Goal: Task Accomplishment & Management: Manage account settings

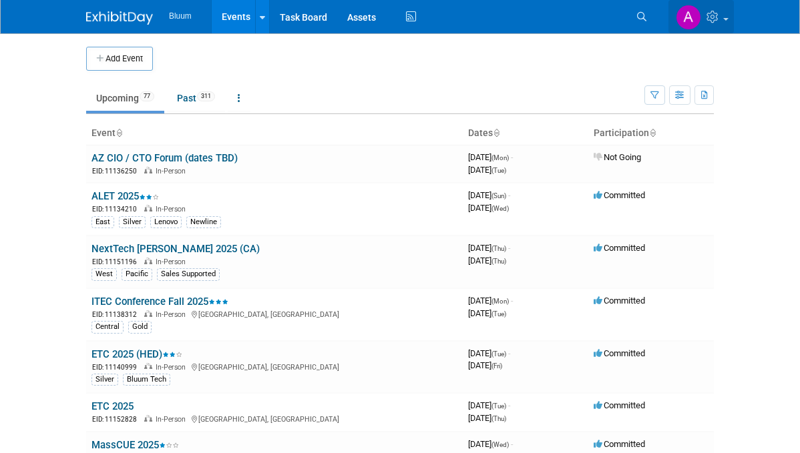
click at [723, 15] on link at bounding box center [700, 16] width 65 height 33
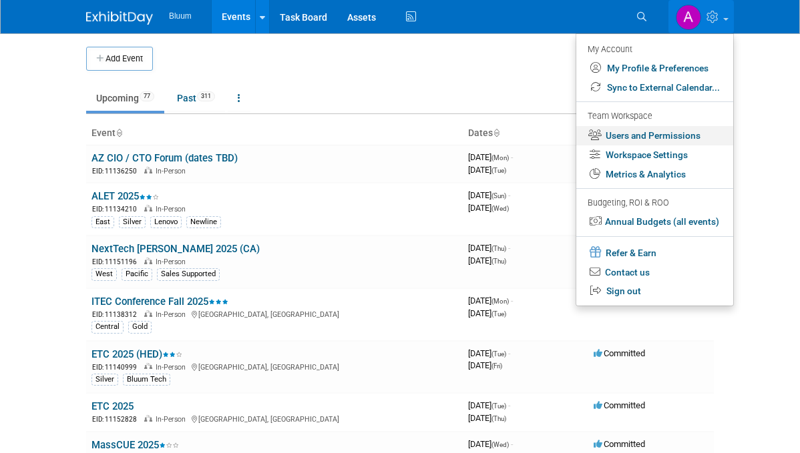
click at [666, 138] on link "Users and Permissions" at bounding box center [654, 135] width 157 height 19
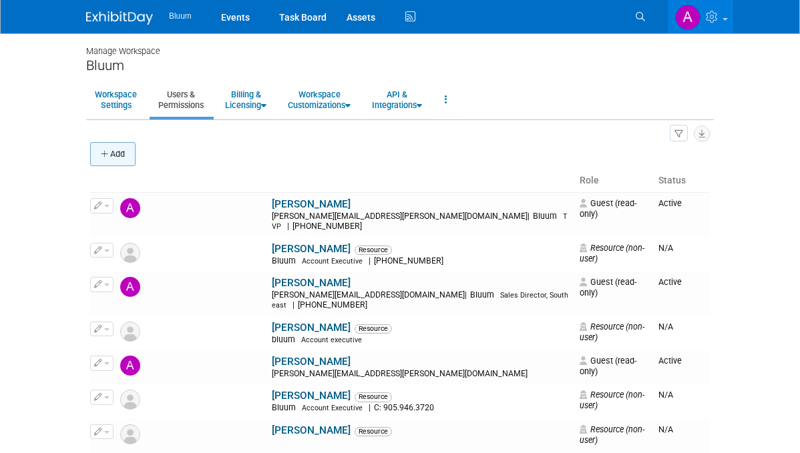
click at [103, 162] on button "Add" at bounding box center [112, 154] width 45 height 24
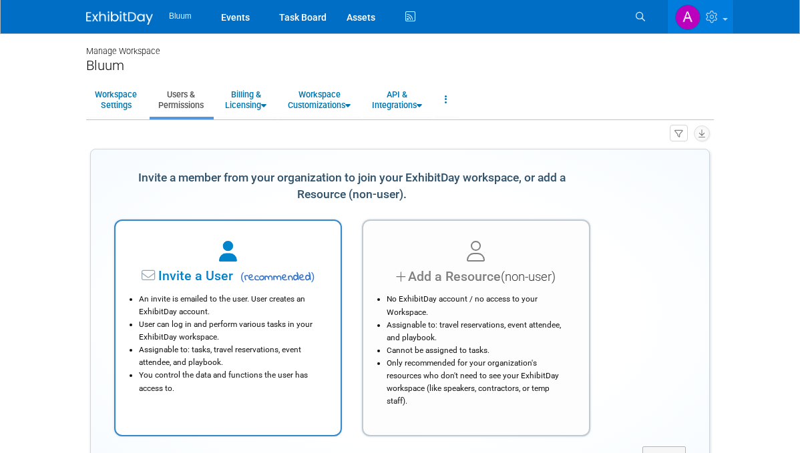
click at [252, 267] on div at bounding box center [228, 252] width 192 height 29
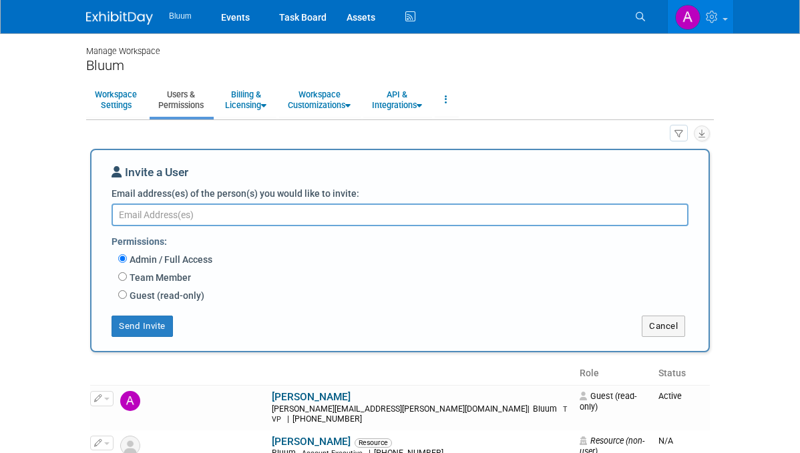
paste textarea "Jason Holschuh"
type textarea "Jason Holschuh"
drag, startPoint x: 231, startPoint y: 215, endPoint x: 13, endPoint y: 215, distance: 218.4
click at [112, 215] on textarea "Jason Holschuh" at bounding box center [400, 215] width 577 height 23
paste textarea "Jessica.Strandquest@Bluum.com"
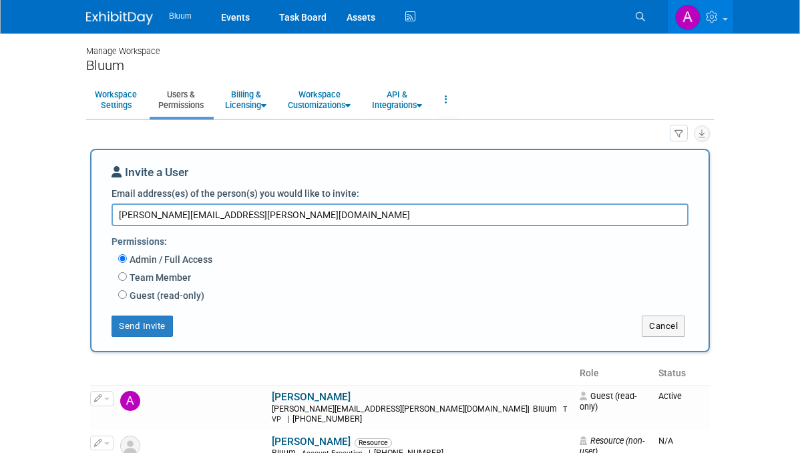
type textarea "Jessica.Strandquest@Bluum.com"
click at [296, 283] on div "Team Member Event Management General Can add and remove events Can update event…" at bounding box center [408, 279] width 580 height 18
click at [142, 330] on button "Send Invite" at bounding box center [142, 326] width 61 height 21
